Goal: Check status: Check status

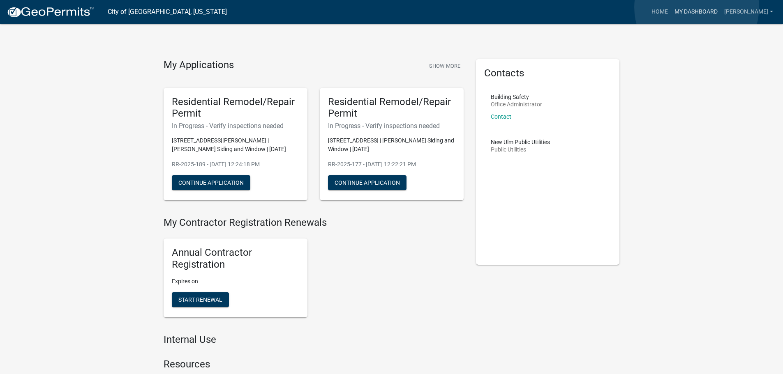
click at [696, 7] on link "My Dashboard" at bounding box center [696, 12] width 50 height 16
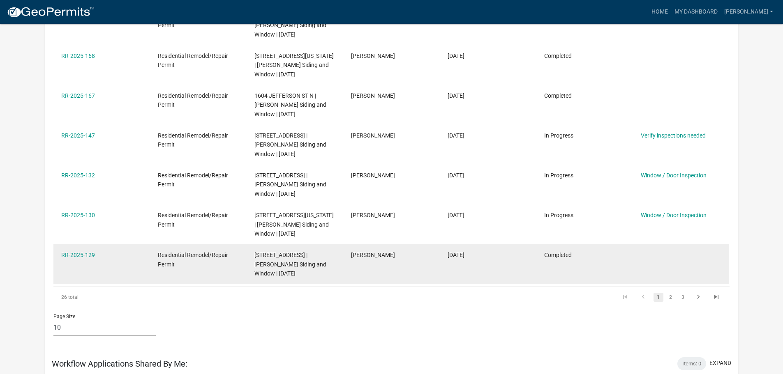
scroll to position [329, 0]
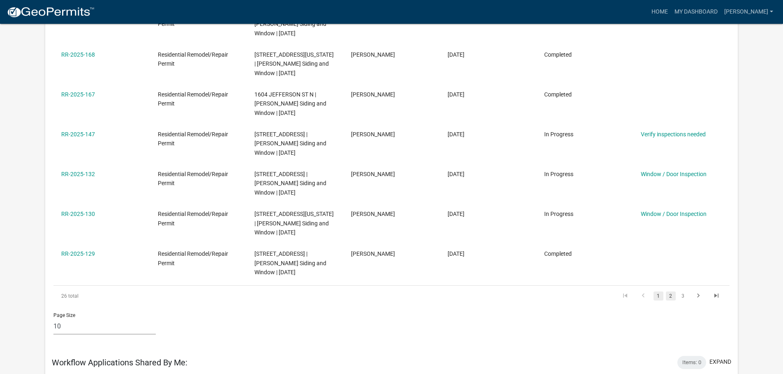
click at [670, 292] on link "2" at bounding box center [671, 296] width 10 height 9
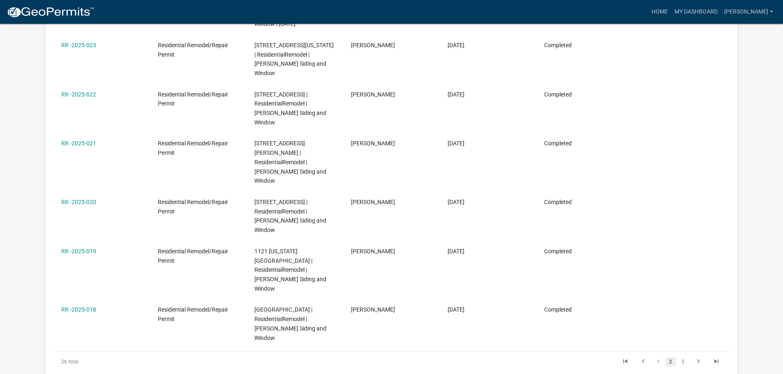
select select "1: 25"
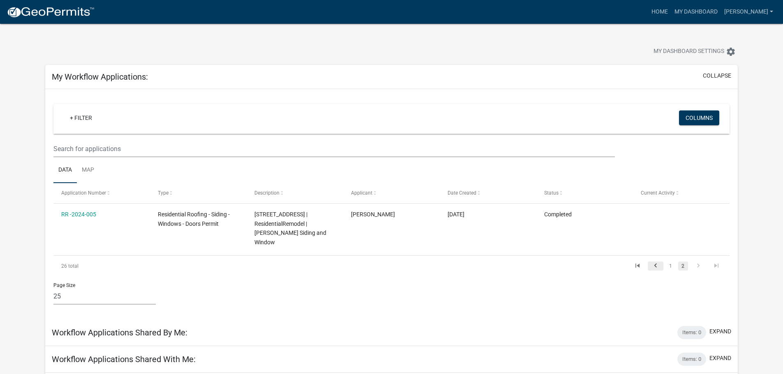
click at [654, 262] on icon "go to previous page" at bounding box center [655, 267] width 11 height 10
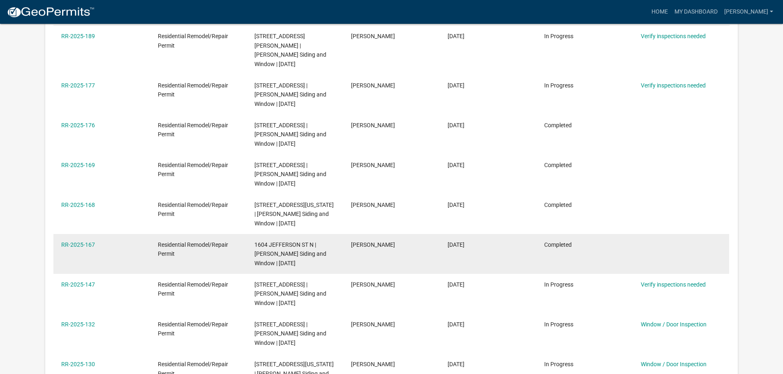
scroll to position [164, 0]
